Goal: Information Seeking & Learning: Learn about a topic

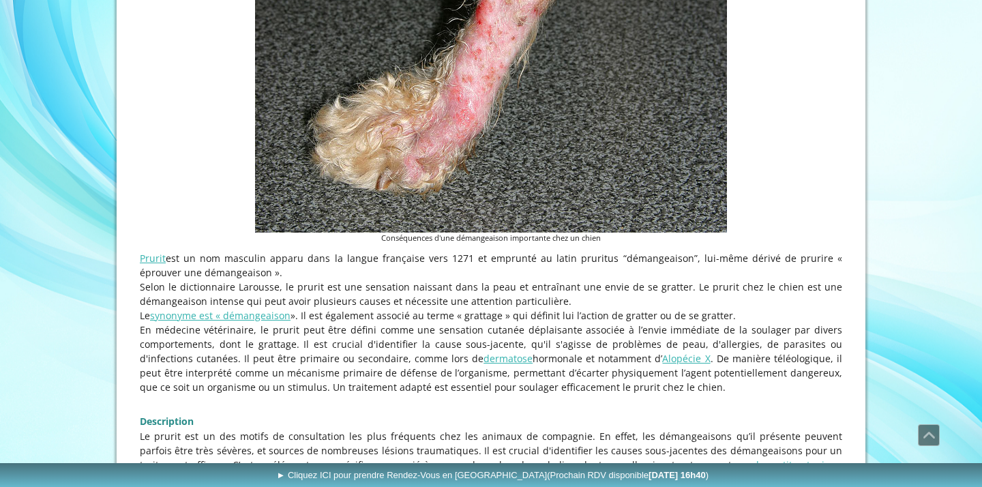
scroll to position [607, 0]
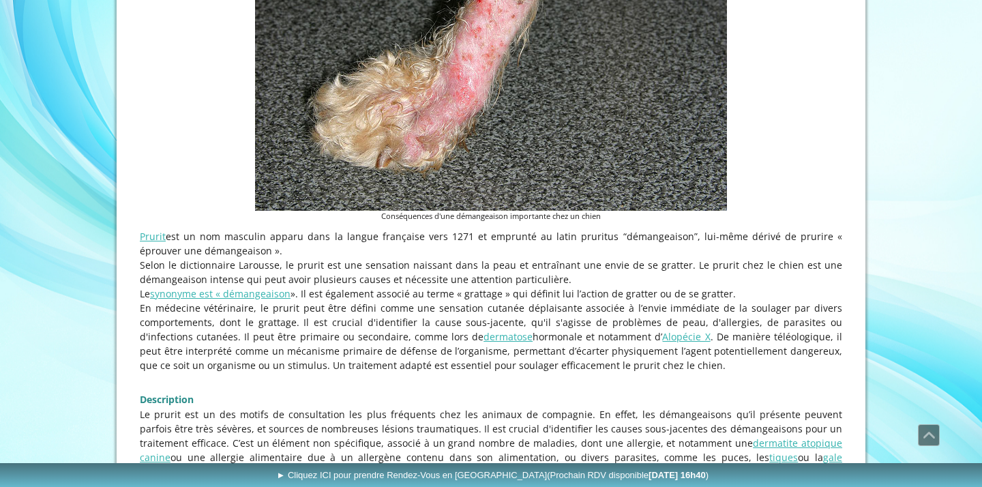
drag, startPoint x: 698, startPoint y: 265, endPoint x: 700, endPoint y: 273, distance: 9.1
click at [700, 273] on p "Selon le dictionnaire Larousse, le prurit est une sensation naissant dans la pe…" at bounding box center [491, 272] width 702 height 29
copy p "Le prurit chez le chien est une démangeaison intense qui peut avoir plusieurs c…"
click at [308, 272] on p "Selon le dictionnaire Larousse, le prurit est une sensation naissant dans la pe…" at bounding box center [491, 272] width 702 height 29
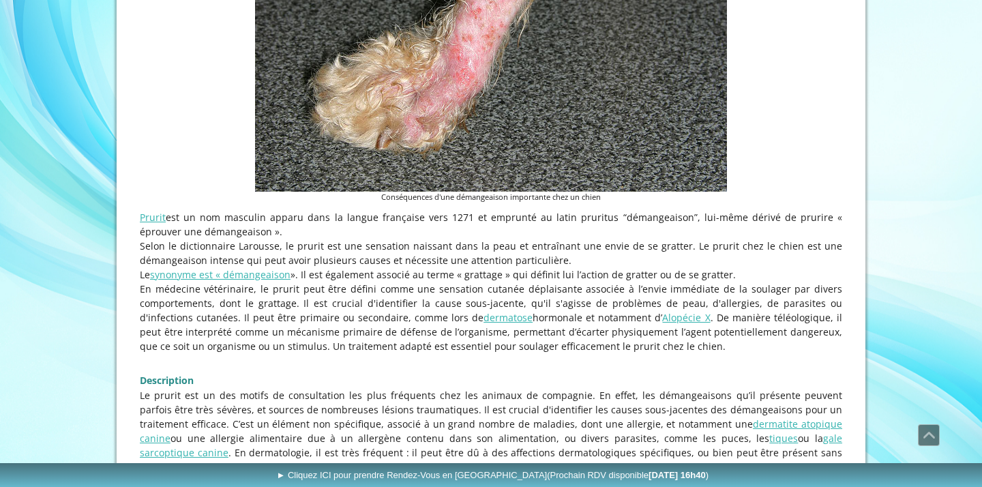
scroll to position [633, 0]
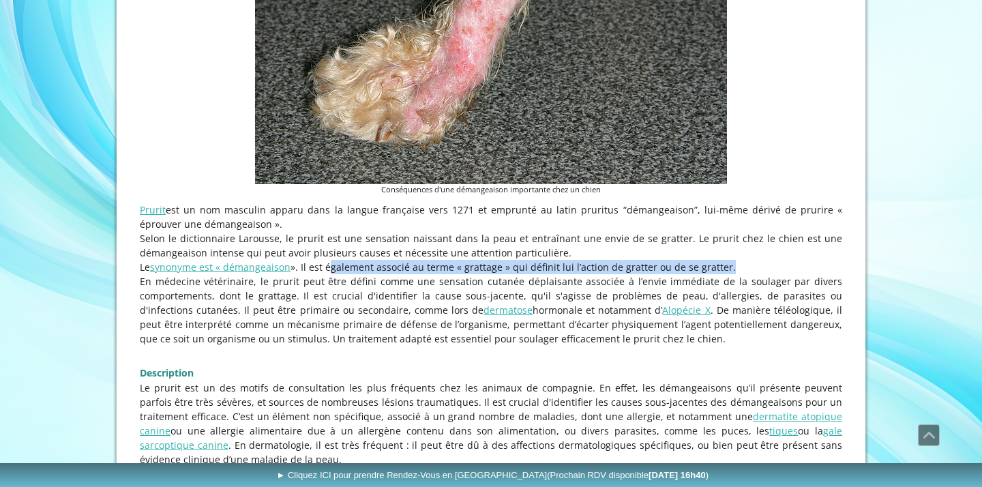
drag, startPoint x: 324, startPoint y: 267, endPoint x: 717, endPoint y: 265, distance: 393.4
click at [717, 265] on p "Le synonyme est « démangeaison ». Il est également associé au terme « grattage …" at bounding box center [491, 267] width 702 height 14
copy p "également associé au terme « grattage » qui définit lui l’action de gratter ou …"
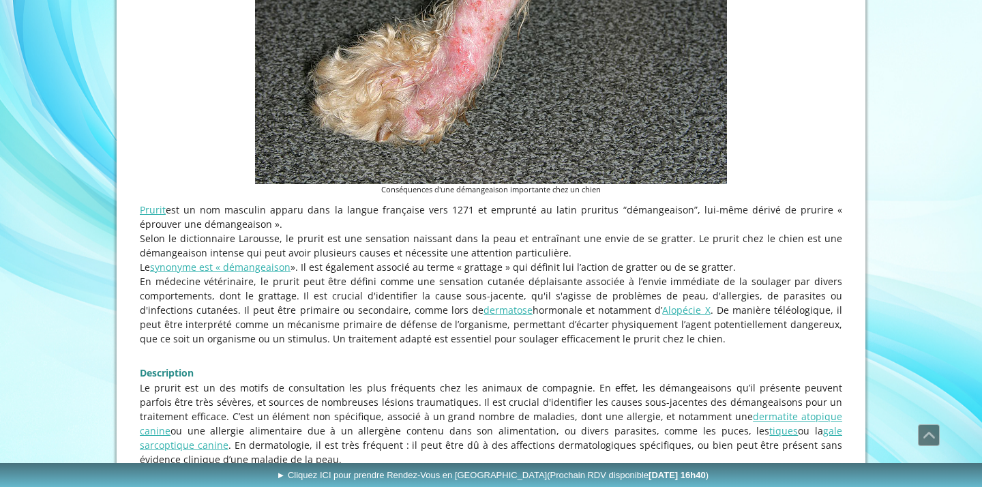
click at [217, 355] on p at bounding box center [491, 353] width 702 height 14
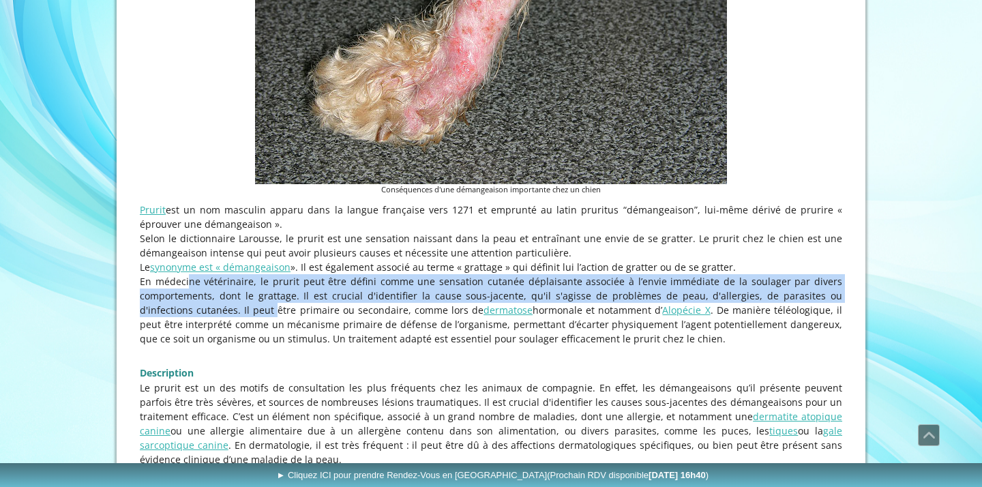
drag, startPoint x: 139, startPoint y: 279, endPoint x: 183, endPoint y: 314, distance: 55.8
copy p "En médecine vétérinaire, le prurit peut être défini comme une sensation cutanée…"
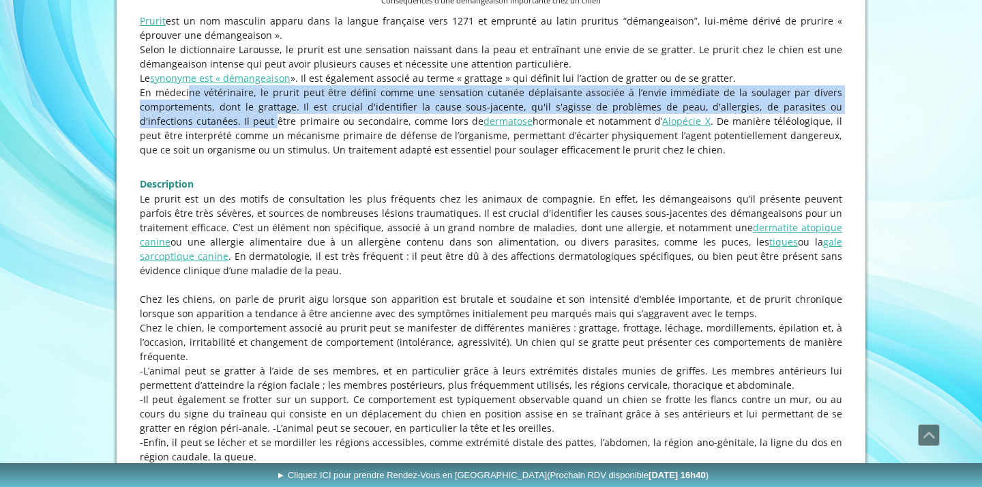
scroll to position [824, 0]
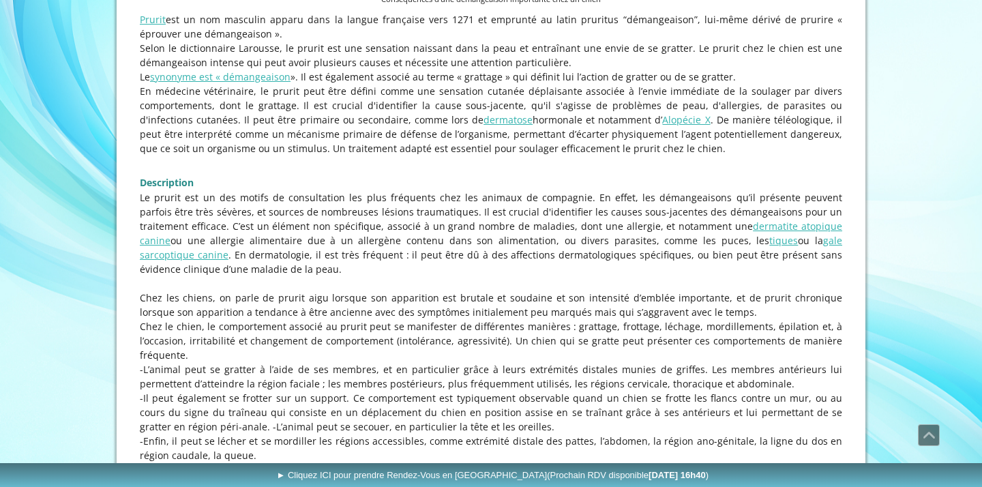
click at [212, 257] on p "Le prurit est un des motifs de consultation les plus fréquents chez les animaux…" at bounding box center [491, 233] width 702 height 86
click at [528, 203] on p "Le prurit est un des motifs de consultation les plus fréquents chez les animaux…" at bounding box center [491, 233] width 702 height 86
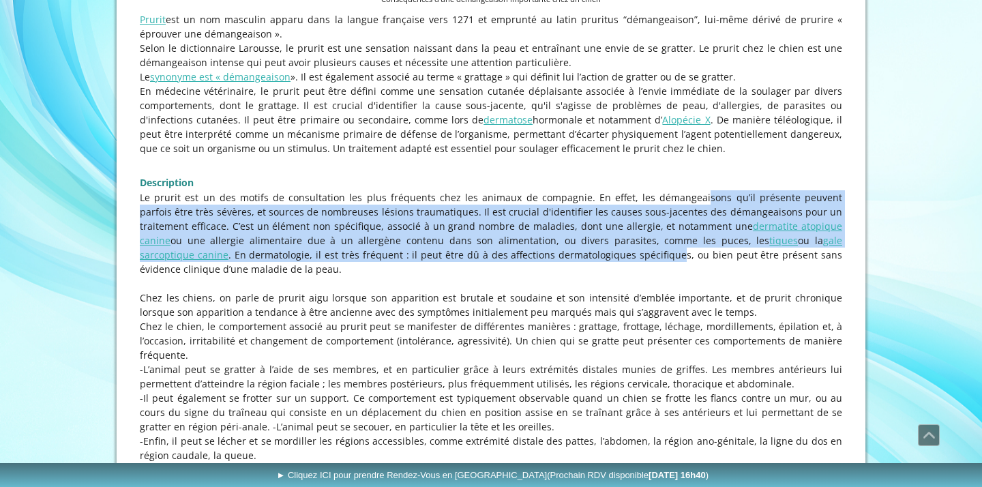
drag, startPoint x: 617, startPoint y: 196, endPoint x: 573, endPoint y: 254, distance: 73.1
click at [573, 254] on p "Le prurit est un des motifs de consultation les plus fréquents chez les animaux…" at bounding box center [491, 233] width 702 height 86
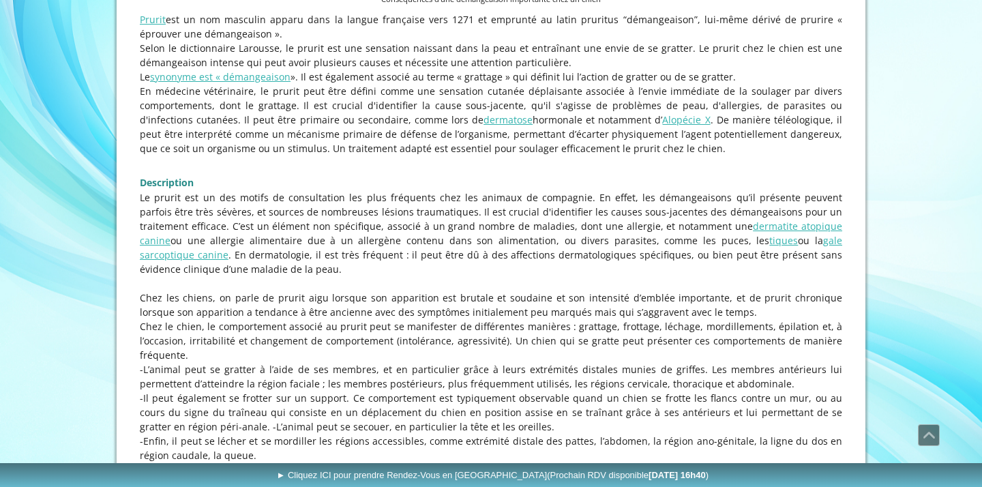
click at [530, 286] on p at bounding box center [491, 283] width 702 height 14
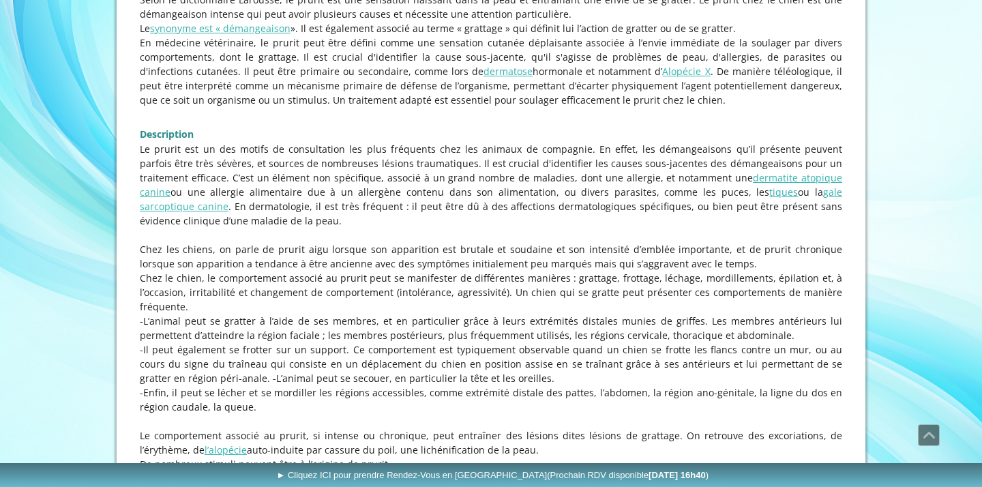
scroll to position [881, 0]
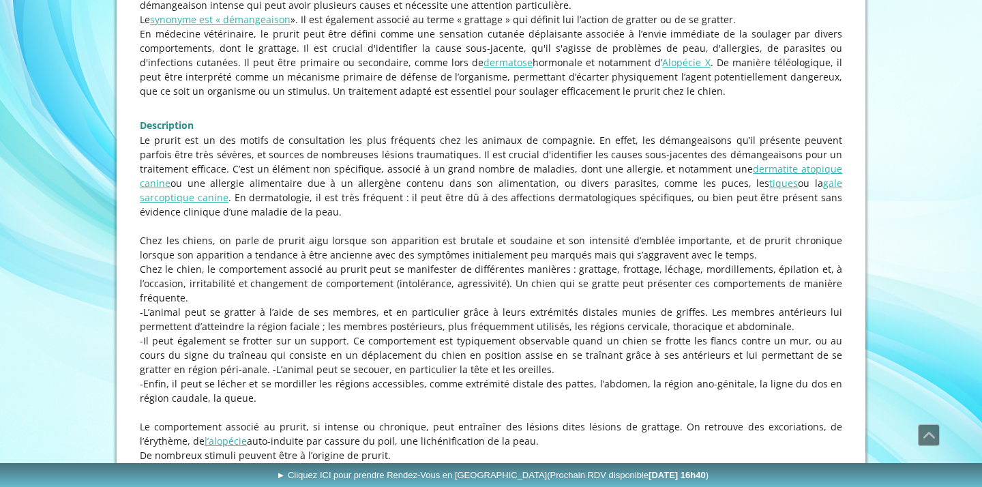
drag, startPoint x: 267, startPoint y: 239, endPoint x: 311, endPoint y: 290, distance: 67.2
click at [311, 290] on div "Le prurit est un des motifs de consultation les plus fréquents chez les animaux…" at bounding box center [491, 297] width 702 height 329
copy div "prurit aigu lorsque son apparition est brutale et soudaine et son intensité d’e…"
click at [167, 336] on p "-Il peut également se frotter sur un support. Ce comportement est typiquement o…" at bounding box center [491, 354] width 702 height 43
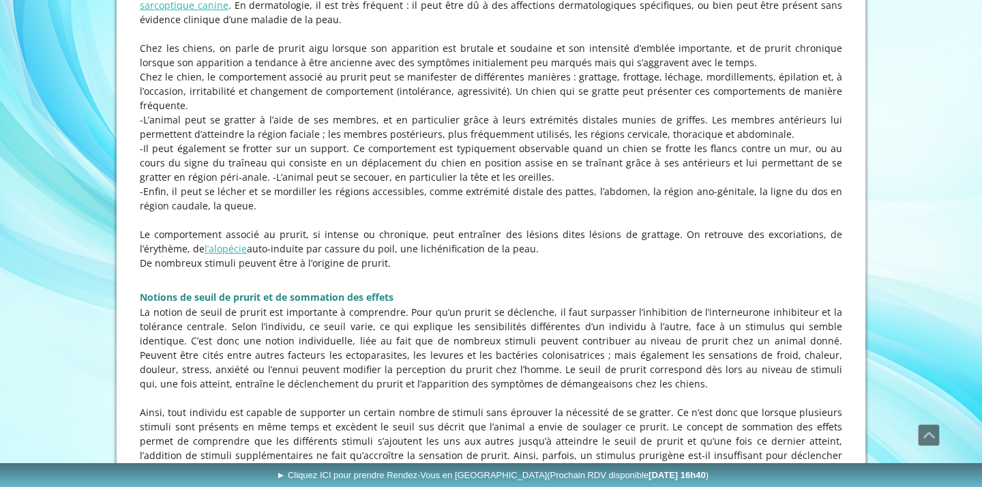
scroll to position [1080, 0]
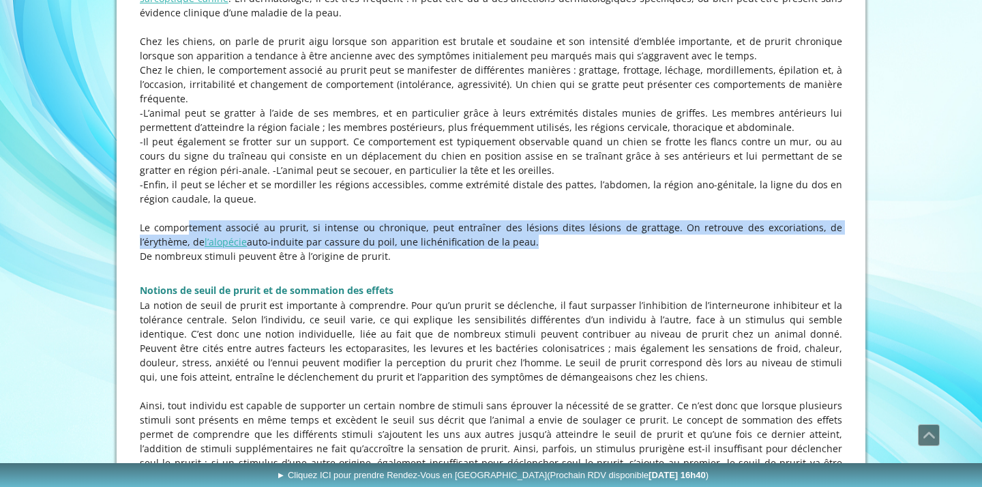
drag, startPoint x: 138, startPoint y: 226, endPoint x: 473, endPoint y: 239, distance: 335.1
click at [473, 239] on div "Prurit est un nom masculin apparu dans la langue française vers 1271 et emprunt…" at bounding box center [490, 169] width 709 height 835
copy p "Le comportement associé au prurit, si intense ou chronique, peut entraîner des …"
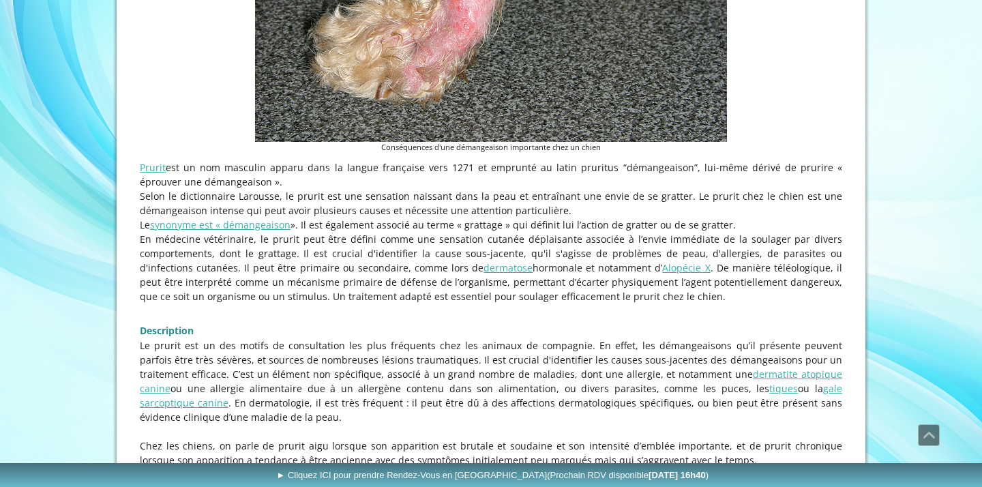
scroll to position [699, 0]
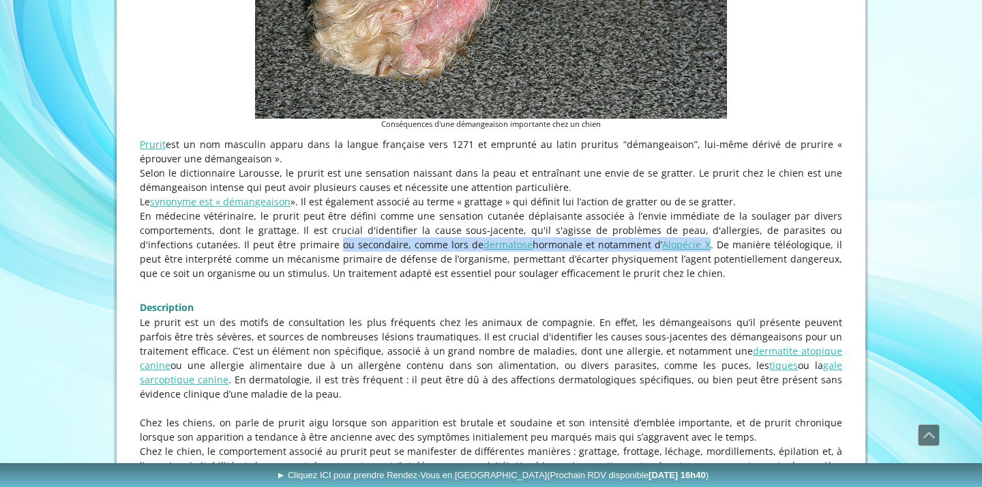
drag, startPoint x: 245, startPoint y: 245, endPoint x: 664, endPoint y: 239, distance: 418.7
click at [664, 239] on p "En médecine vétérinaire, le prurit peut être défini comme une sensation cutanée…" at bounding box center [491, 245] width 702 height 72
copy p "primaire ou secondaire, comme lors de dermatose hormonale et notamment d’ Alopé…"
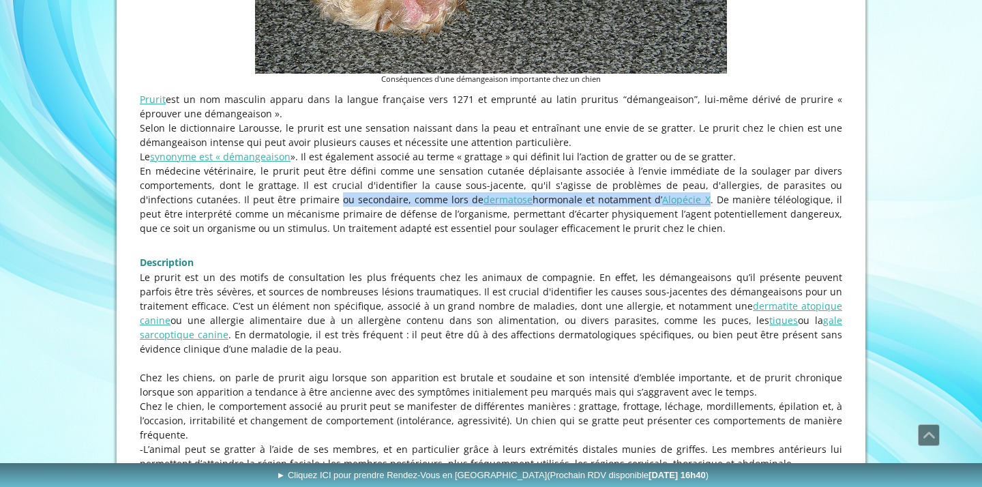
scroll to position [757, 0]
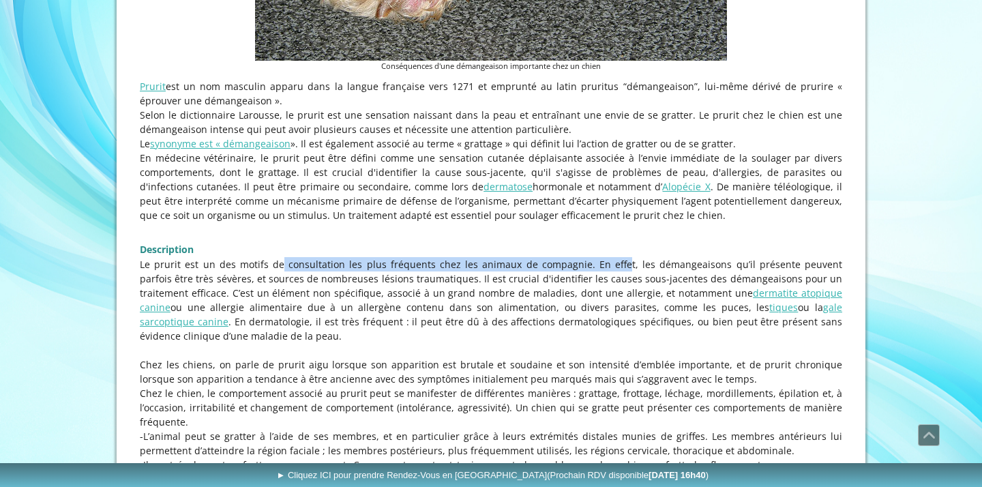
drag, startPoint x: 231, startPoint y: 261, endPoint x: 556, endPoint y: 263, distance: 324.6
click at [556, 263] on p "Le prurit est un des motifs de consultation les plus fréquents chez les animaux…" at bounding box center [491, 300] width 702 height 86
click at [528, 269] on p "Le prurit est un des motifs de consultation les plus fréquents chez les animaux…" at bounding box center [491, 300] width 702 height 86
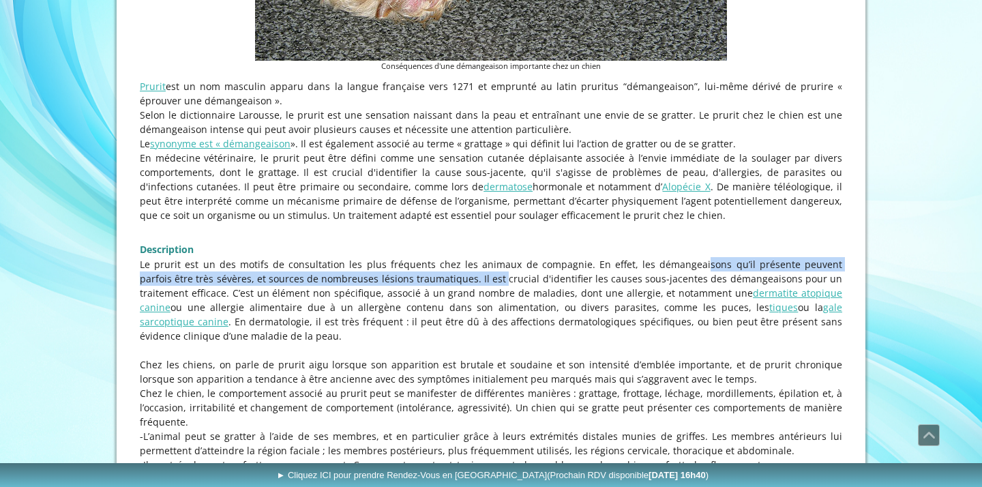
drag, startPoint x: 618, startPoint y: 263, endPoint x: 424, endPoint y: 280, distance: 194.4
click at [424, 280] on p "Le prurit est un des motifs de consultation les plus fréquents chez les animaux…" at bounding box center [491, 300] width 702 height 86
copy p "démangeaisons qu’il présente peuvent parfois être très sévères, et sources de n…"
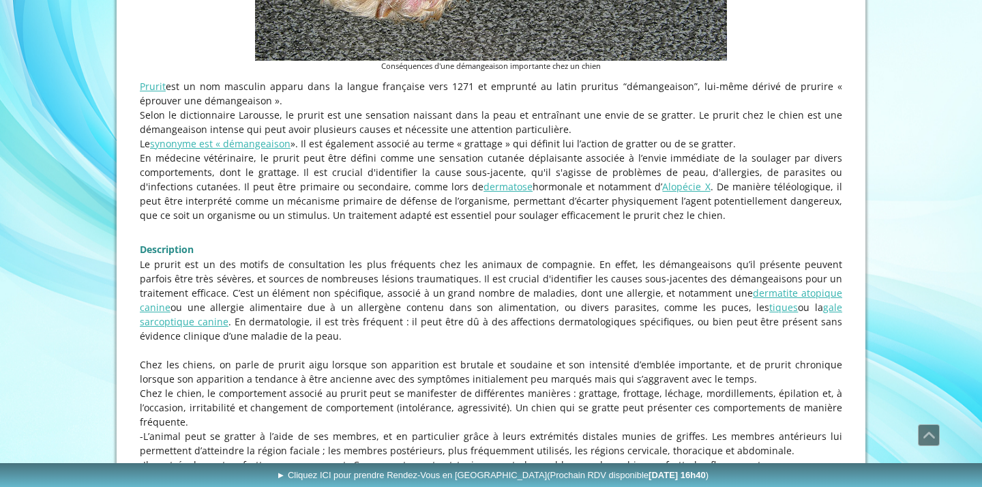
click at [547, 309] on p "Le prurit est un des motifs de consultation les plus fréquents chez les animaux…" at bounding box center [491, 300] width 702 height 86
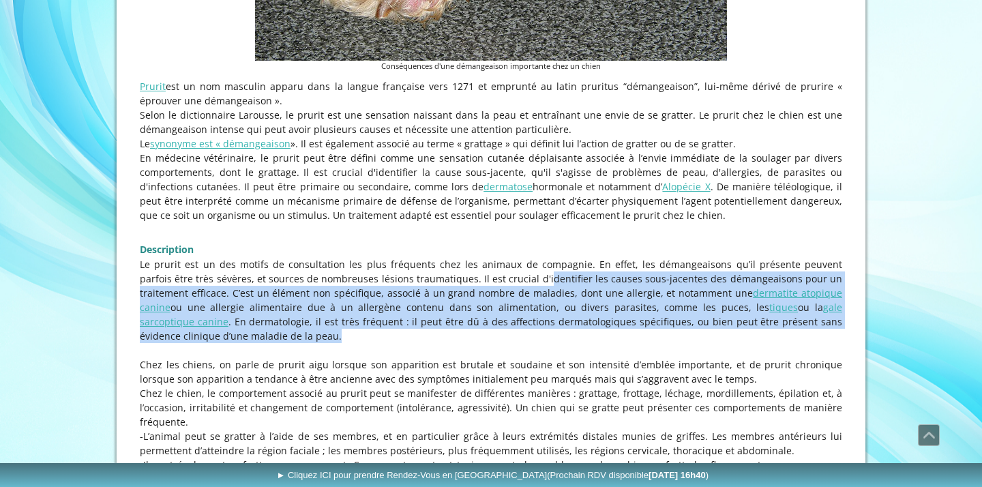
drag, startPoint x: 464, startPoint y: 277, endPoint x: 518, endPoint y: 335, distance: 79.6
click at [518, 335] on p "Le prurit est un des motifs de consultation les plus fréquents chez les animaux…" at bounding box center [491, 300] width 702 height 86
copy p "ucial d'identifier les causes sous-jacentes des démangeaisons pour un traitemen…"
click at [553, 294] on p "Le prurit est un des motifs de consultation les plus fréquents chez les animaux…" at bounding box center [491, 300] width 702 height 86
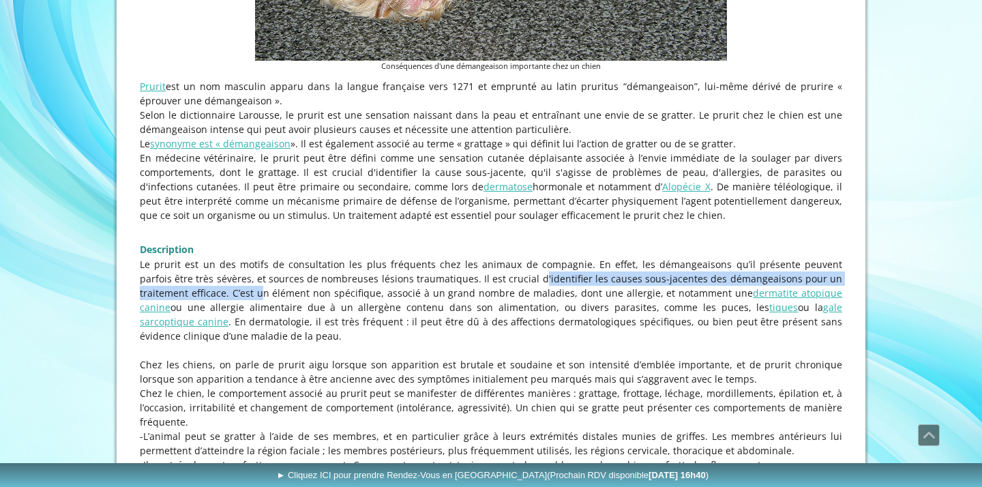
drag, startPoint x: 456, startPoint y: 275, endPoint x: 174, endPoint y: 293, distance: 282.8
click at [174, 293] on p "Le prurit est un des motifs de consultation les plus fréquents chez les animaux…" at bounding box center [491, 300] width 702 height 86
copy p "crucial d'identifier les causes sous-jacentes des démangeaisons pour un traitem…"
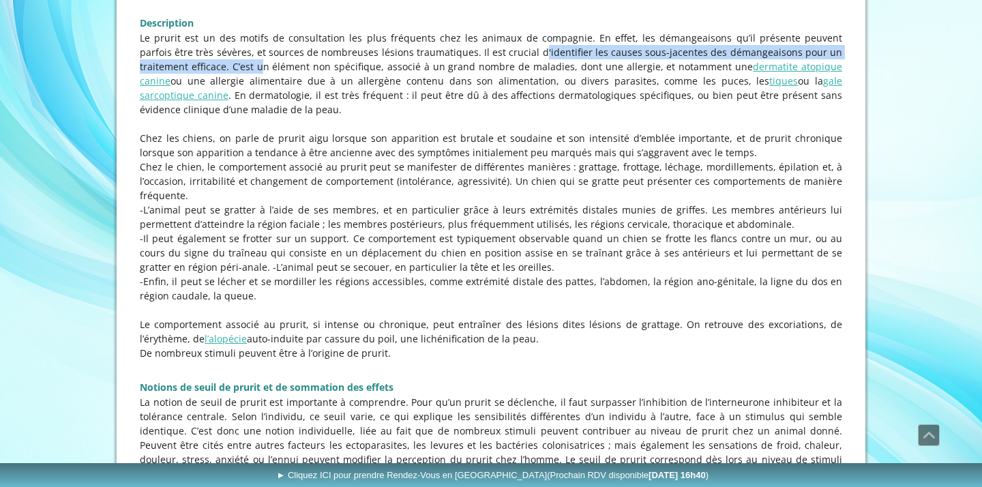
scroll to position [1028, 0]
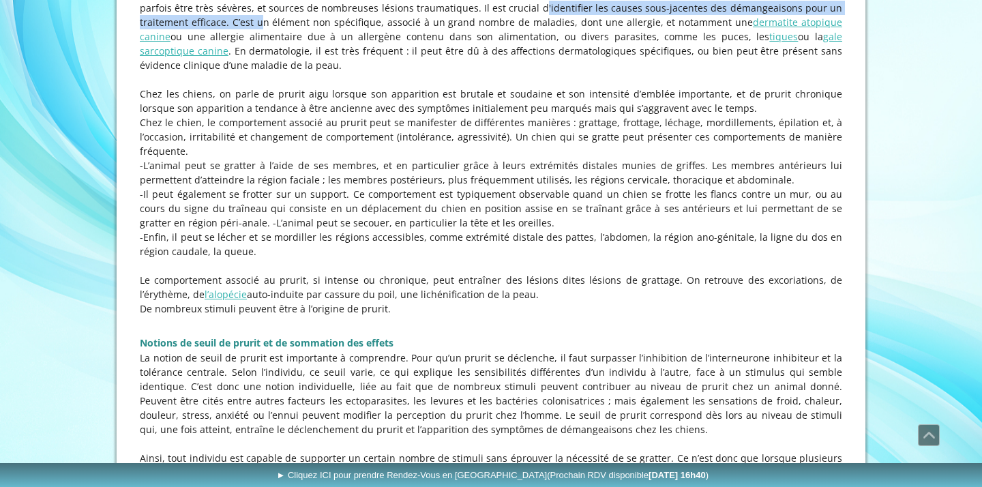
drag, startPoint x: 143, startPoint y: 164, endPoint x: 224, endPoint y: 253, distance: 121.1
click at [224, 253] on div "Le prurit est un des motifs de consultation les plus fréquents chez les animaux…" at bounding box center [491, 150] width 702 height 329
copy div "L’animal peut se gratter à l’aide de ses membres, et en particulier grâce à leu…"
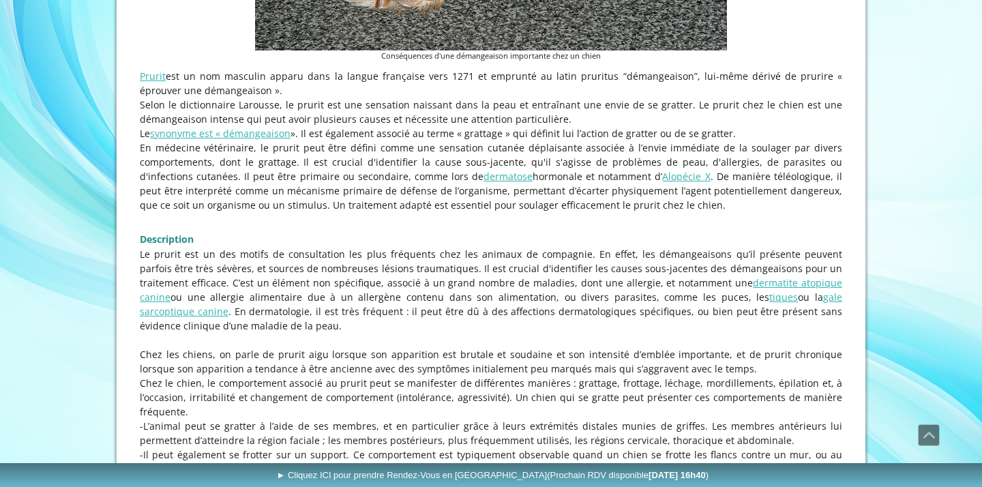
scroll to position [784, 0]
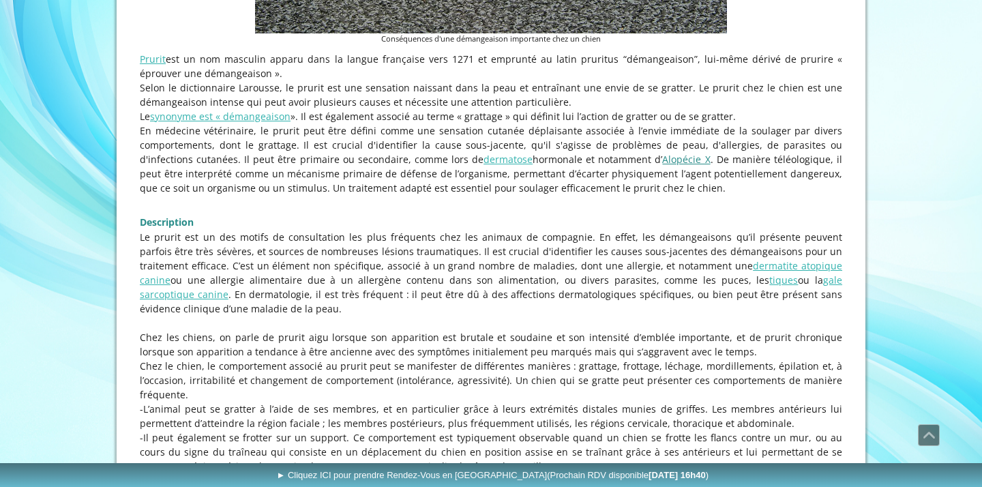
click at [662, 160] on link "Alopécie X" at bounding box center [686, 159] width 48 height 13
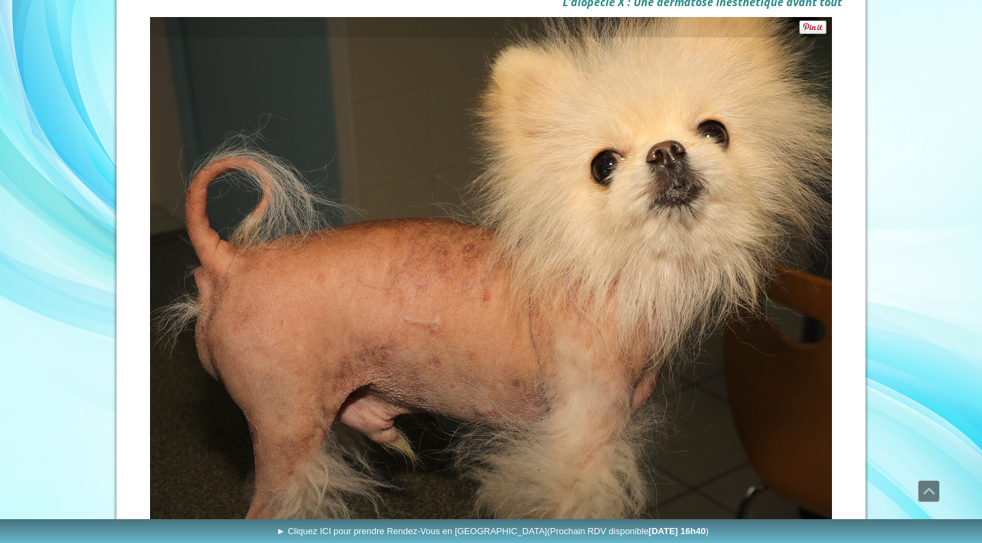
scroll to position [267, 0]
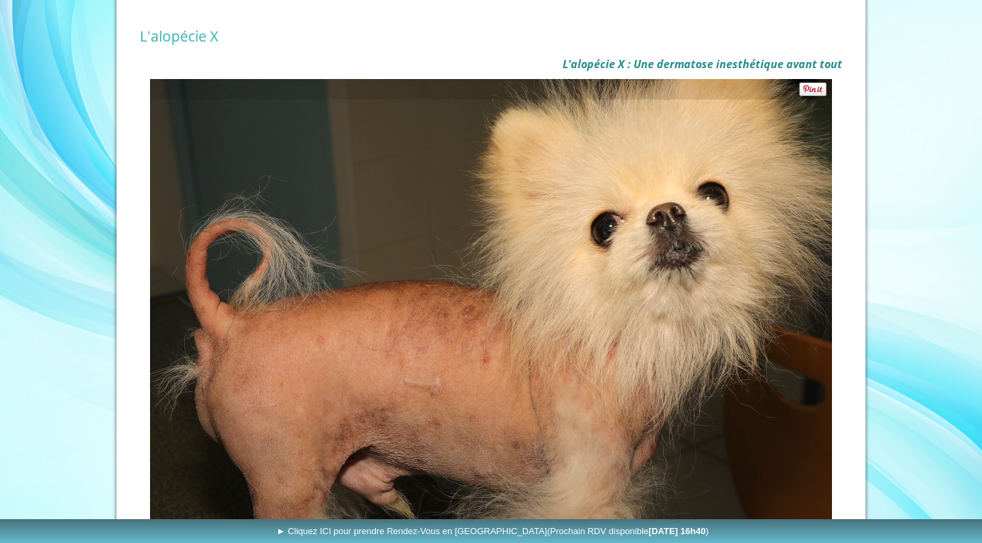
click at [618, 149] on img at bounding box center [491, 420] width 682 height 682
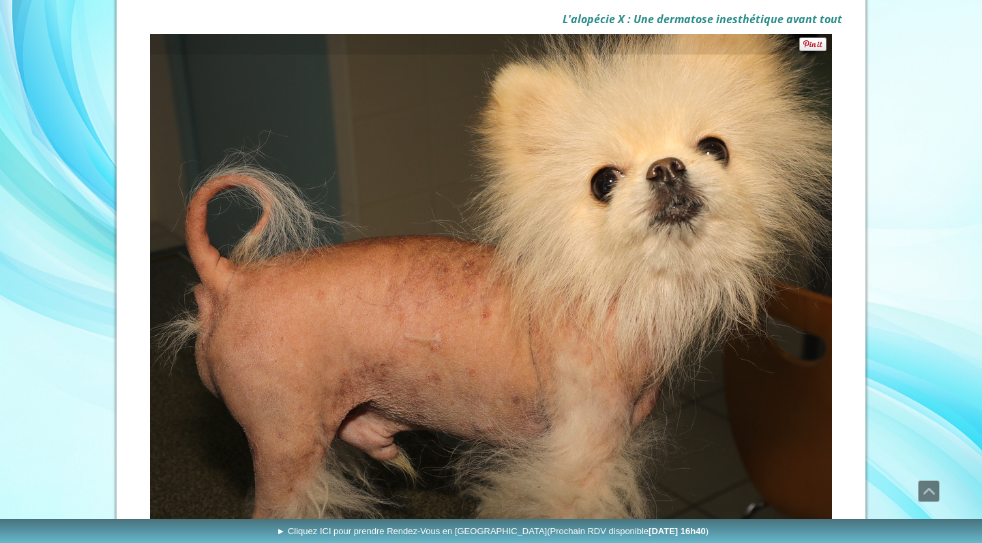
scroll to position [320, 0]
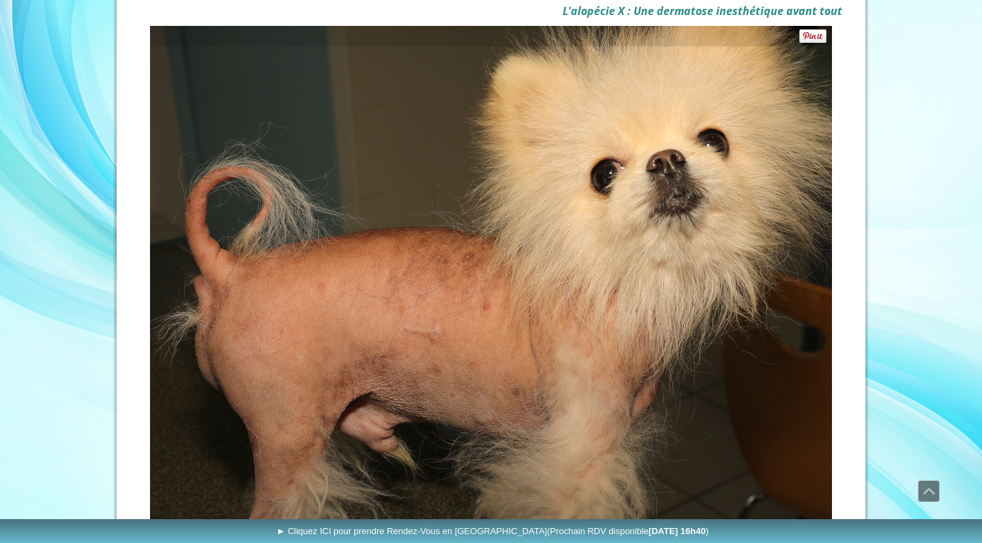
click at [813, 37] on link at bounding box center [813, 36] width 29 height 14
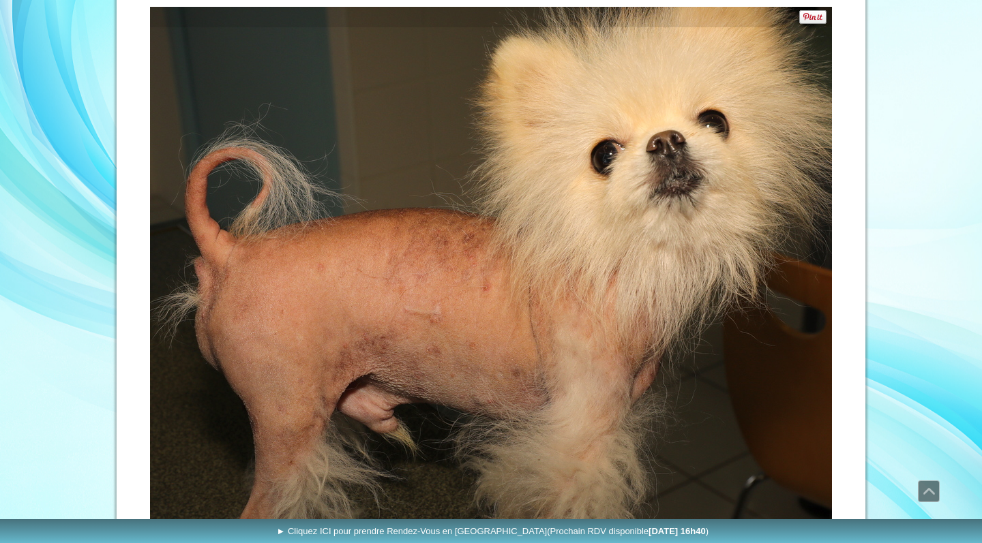
scroll to position [342, 0]
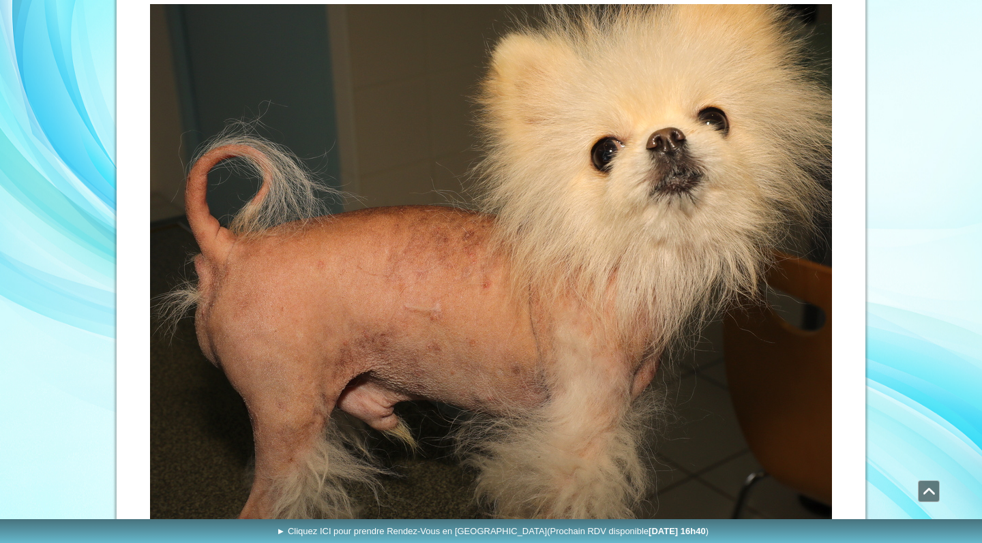
click at [928, 486] on span "Défiler vers le haut" at bounding box center [928, 491] width 20 height 20
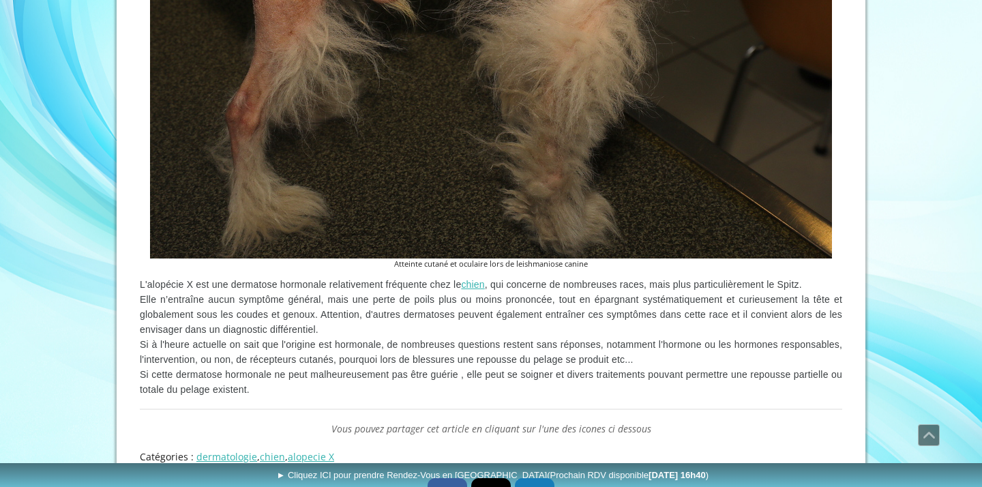
scroll to position [846, 0]
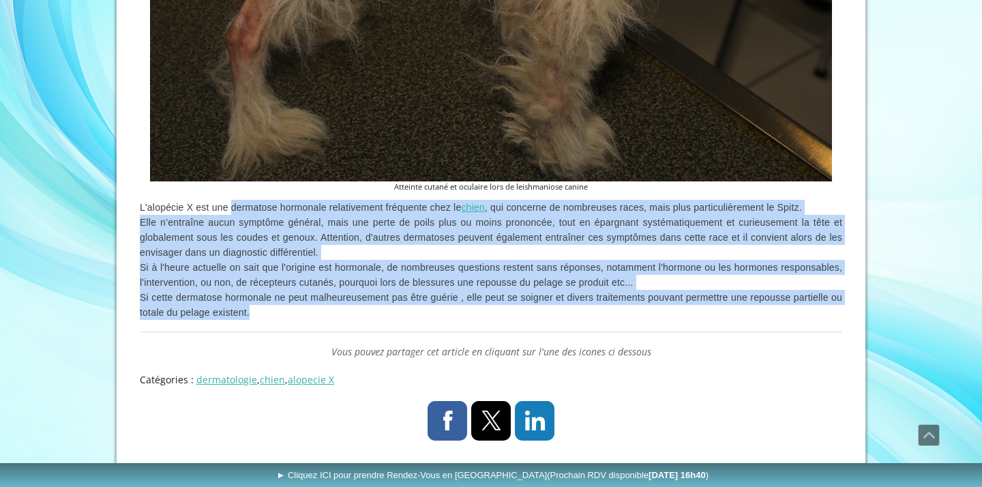
drag, startPoint x: 233, startPoint y: 208, endPoint x: 285, endPoint y: 306, distance: 111.3
click at [285, 306] on p "L'alopécie X est une dermatose hormonale relativement fréquente chez le chien ,…" at bounding box center [491, 260] width 702 height 120
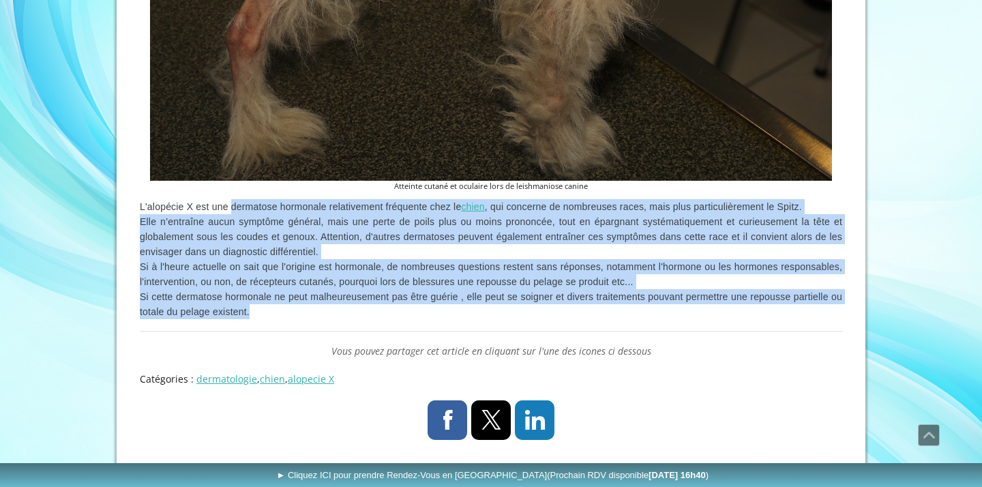
copy p "dermatose hormonale relativement fréquente chez le chien , qui concerne de nomb…"
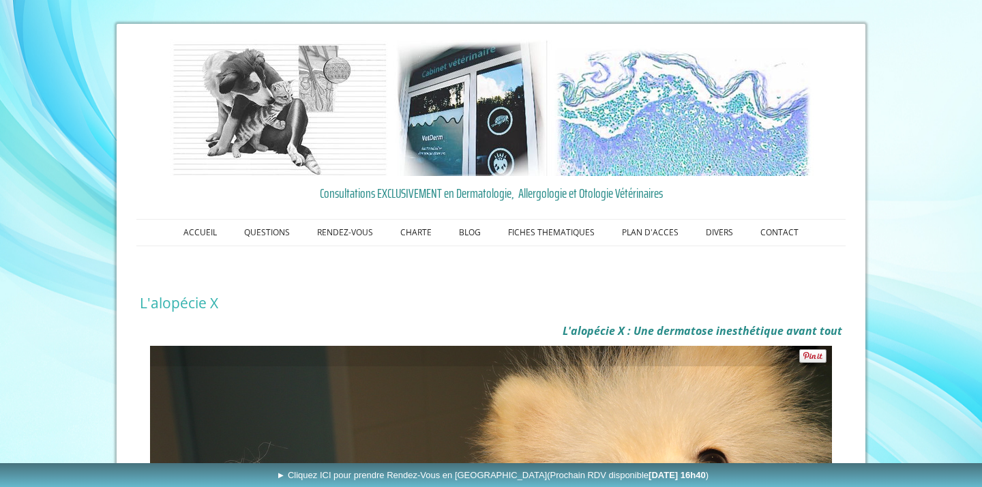
scroll to position [0, 0]
